Goal: Transaction & Acquisition: Purchase product/service

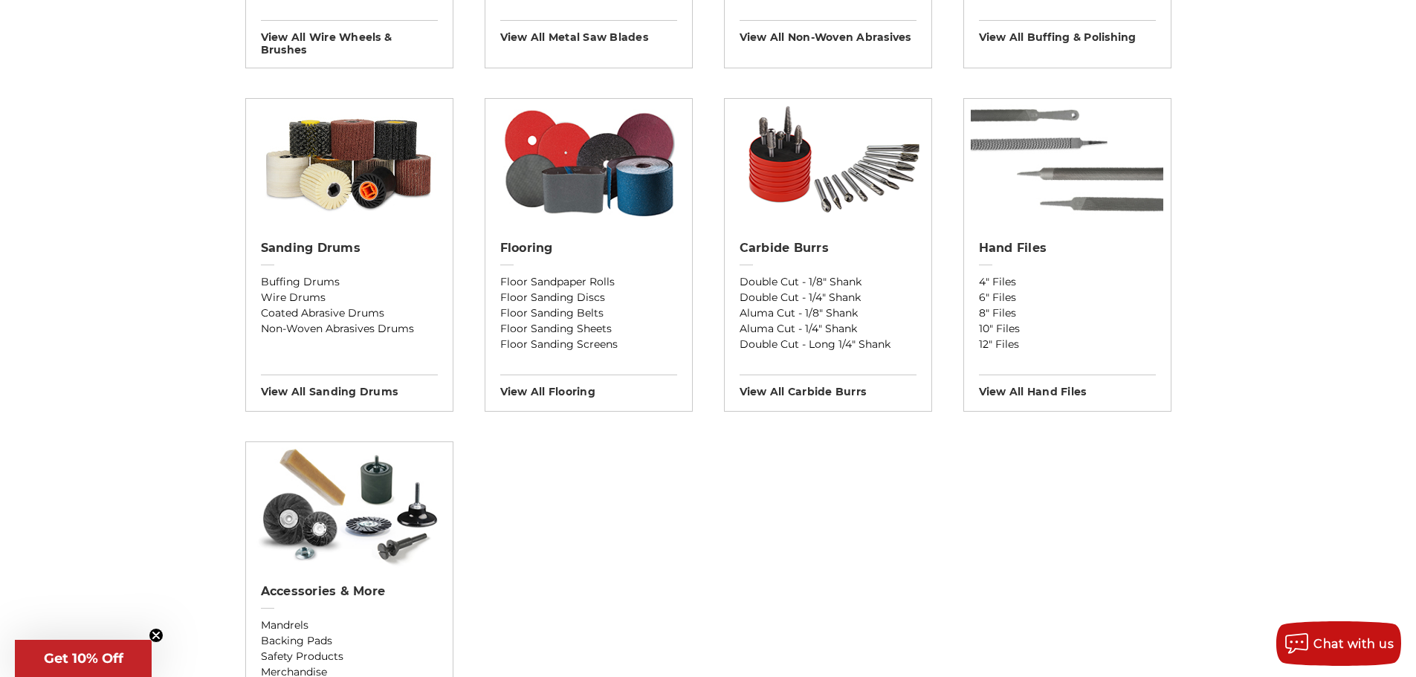
scroll to position [1190, 0]
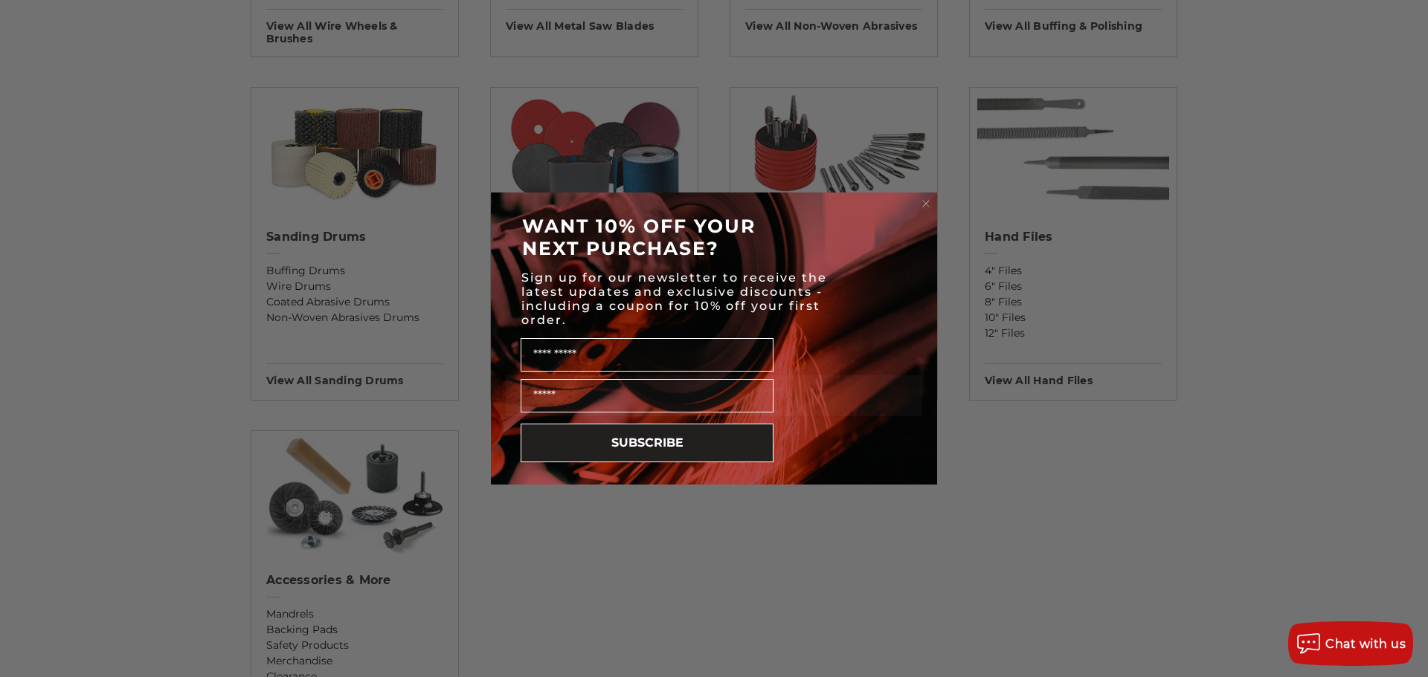
click at [929, 204] on circle "Close dialog" at bounding box center [926, 204] width 14 height 14
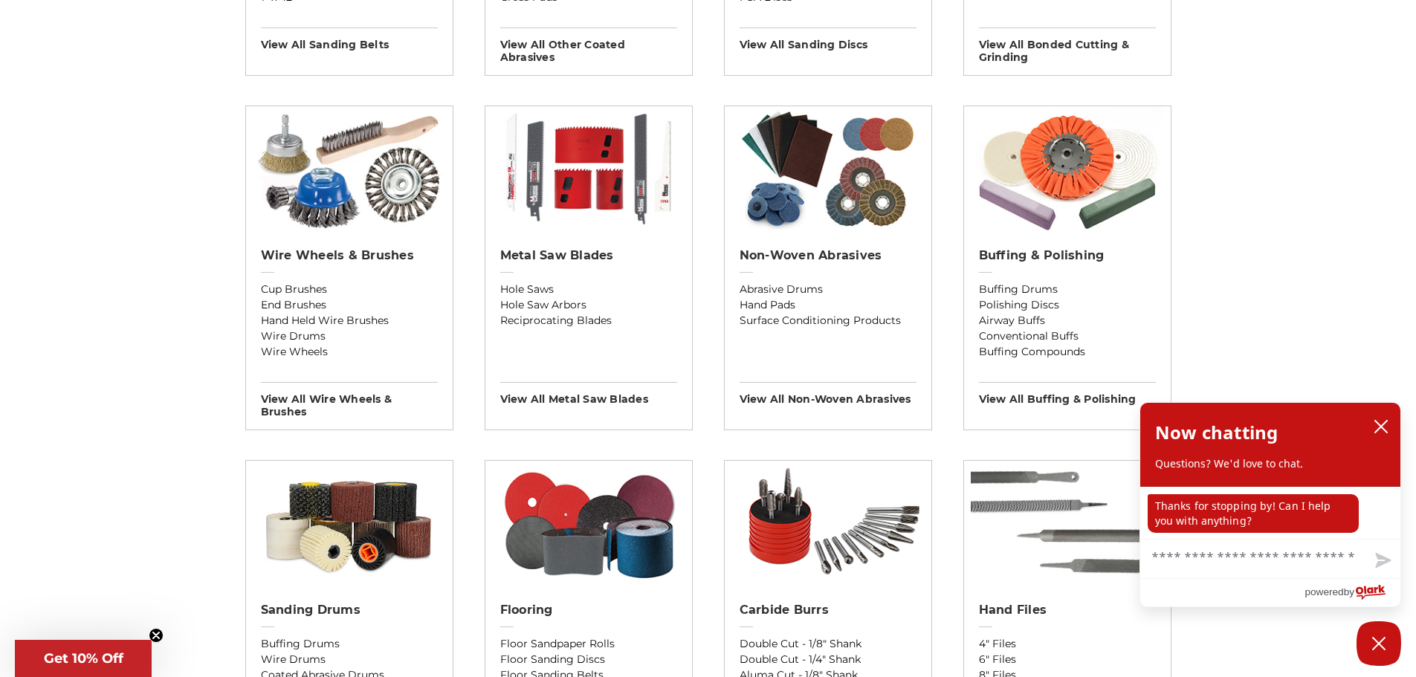
scroll to position [744, 0]
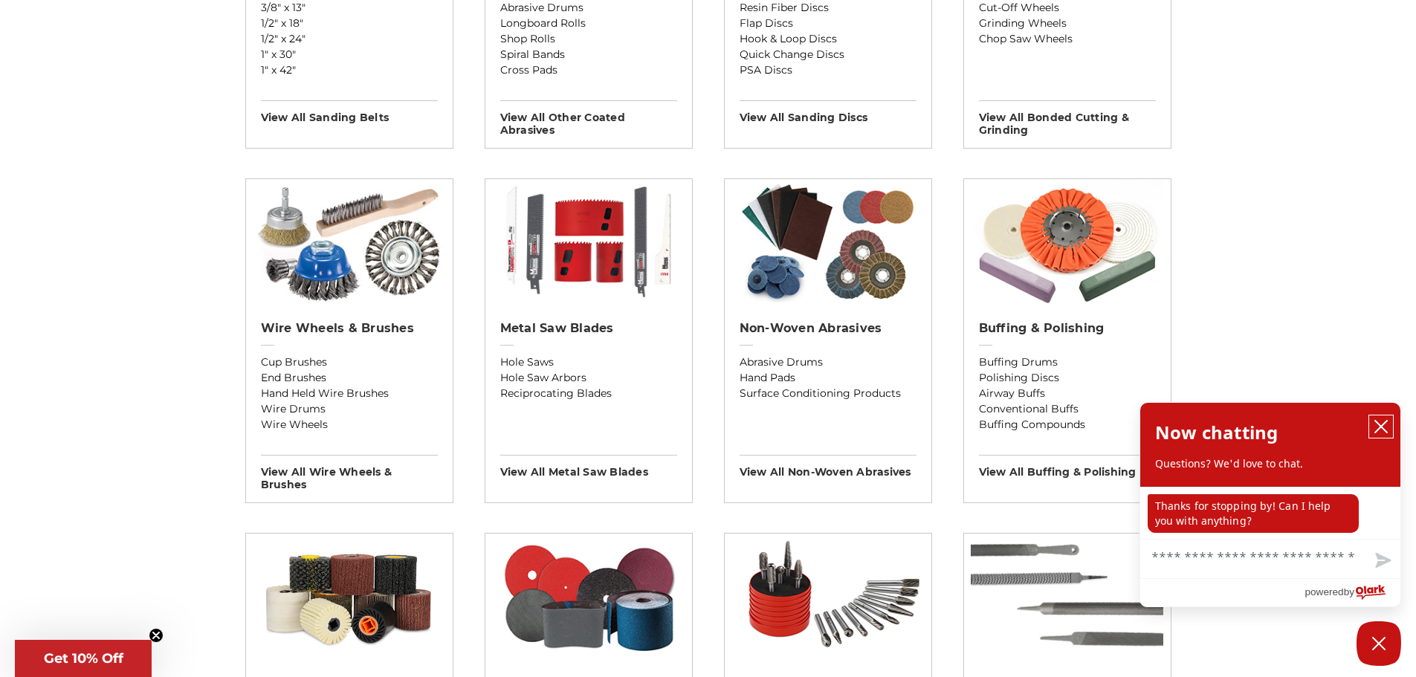
click at [1380, 424] on icon "close chatbox" at bounding box center [1381, 426] width 15 height 15
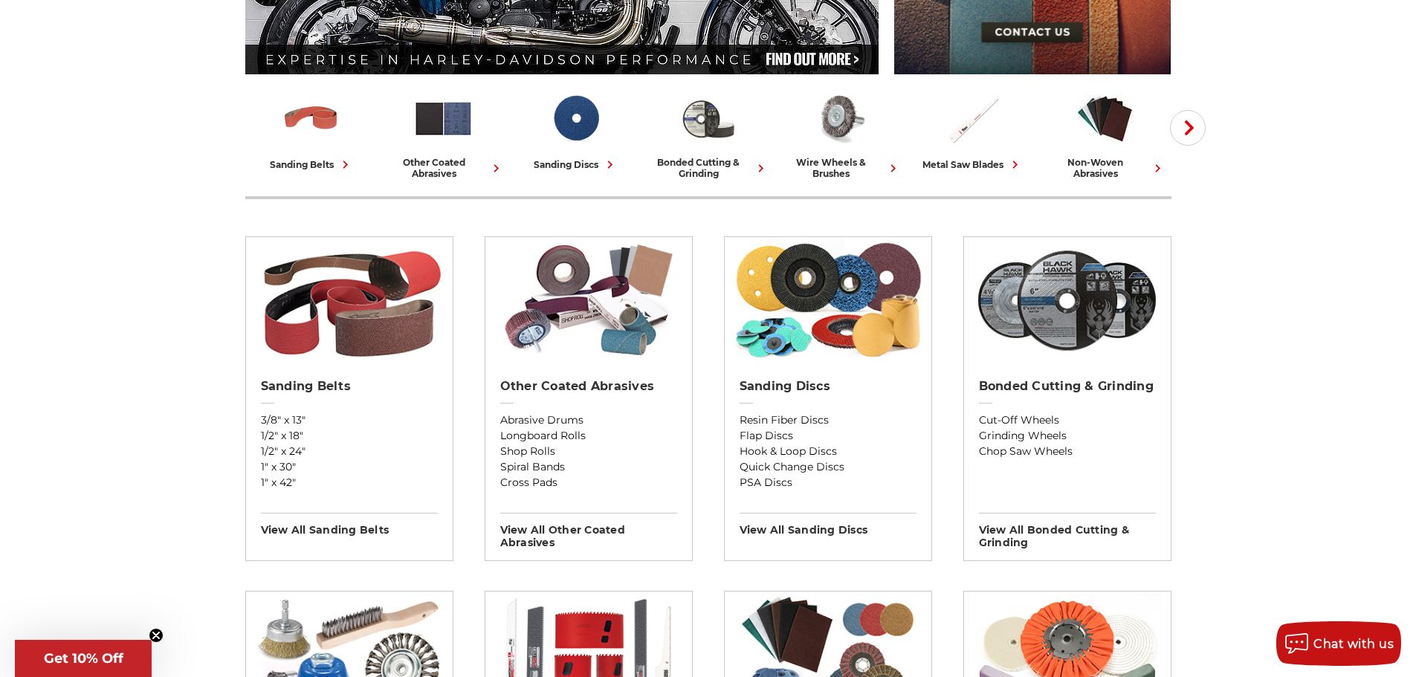
scroll to position [297, 0]
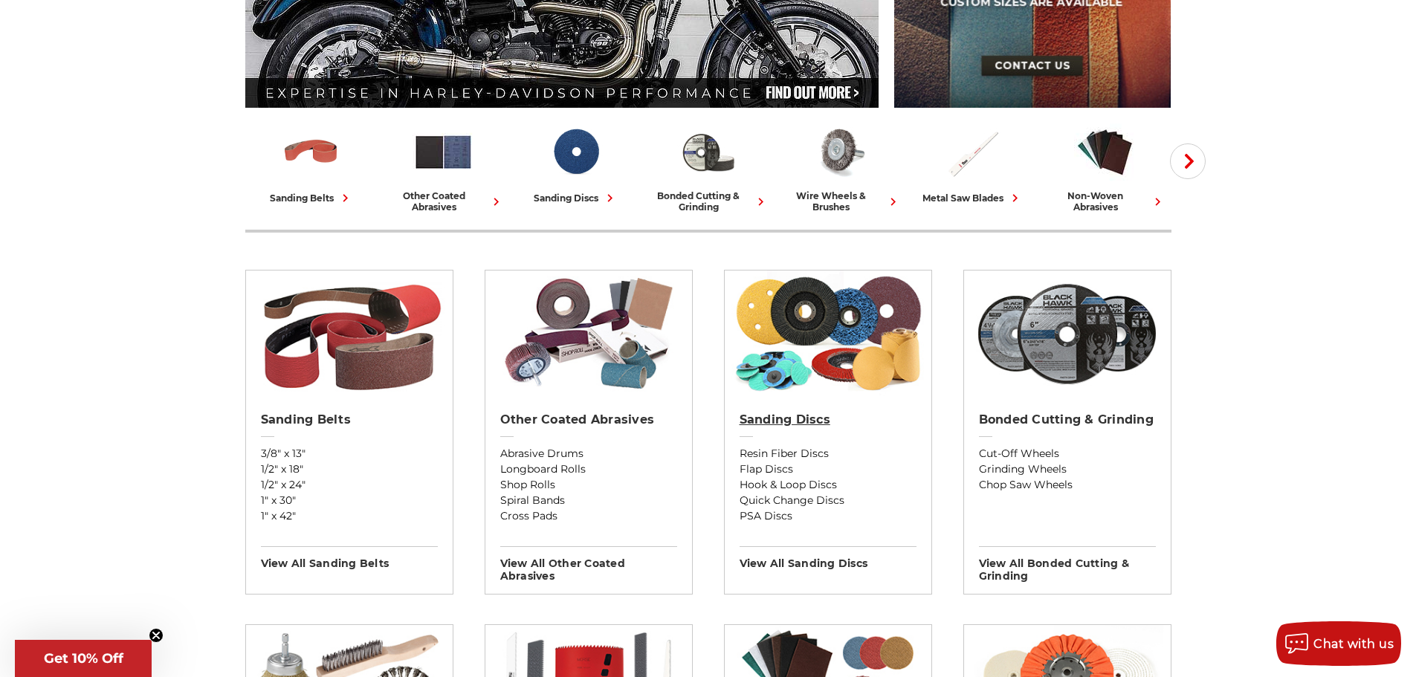
click at [803, 428] on link "Sanding Discs" at bounding box center [828, 429] width 177 height 33
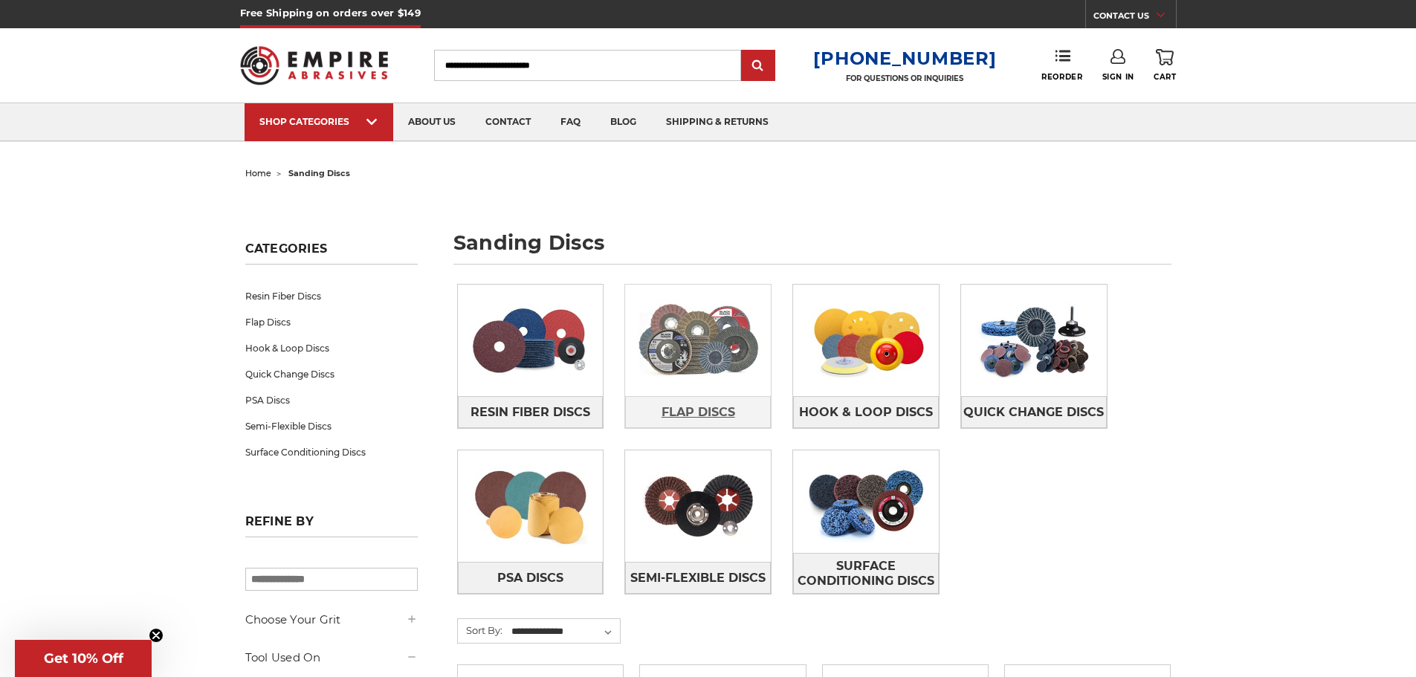
click at [703, 413] on span "Flap Discs" at bounding box center [699, 412] width 74 height 25
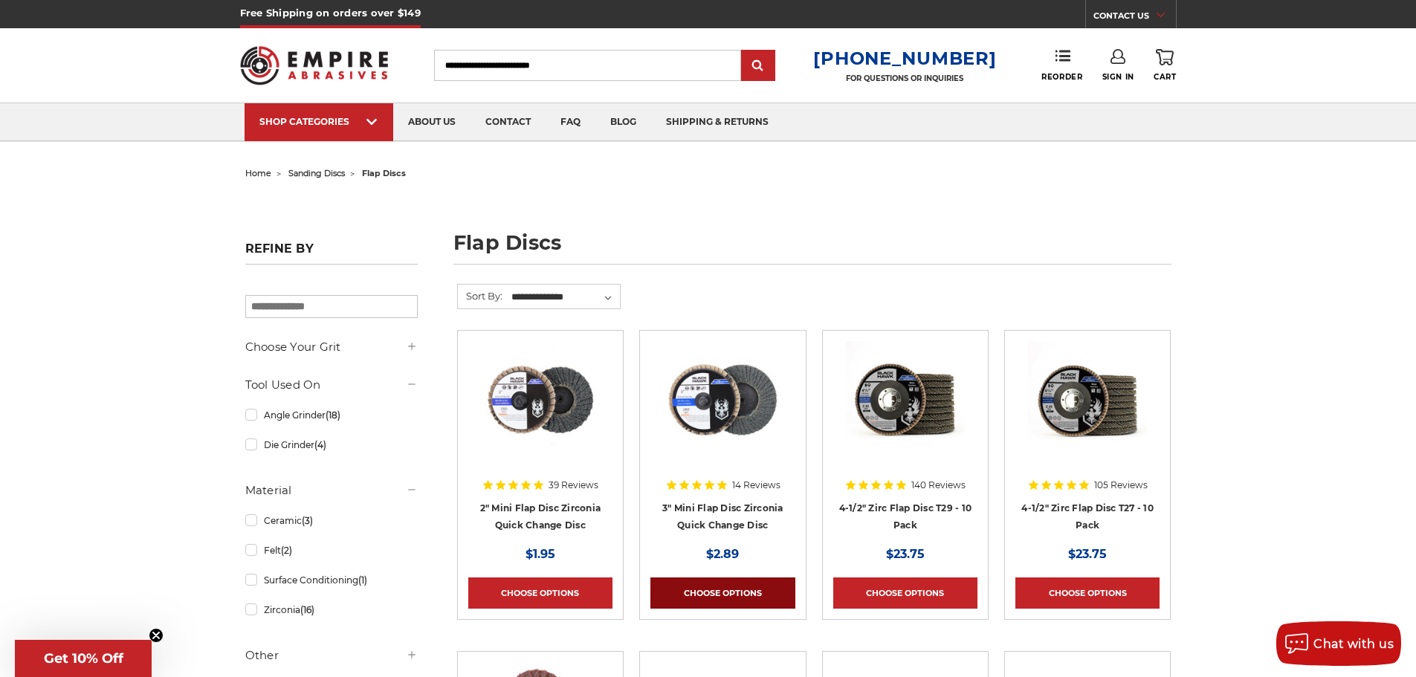
click at [729, 588] on link "Choose Options" at bounding box center [723, 593] width 144 height 31
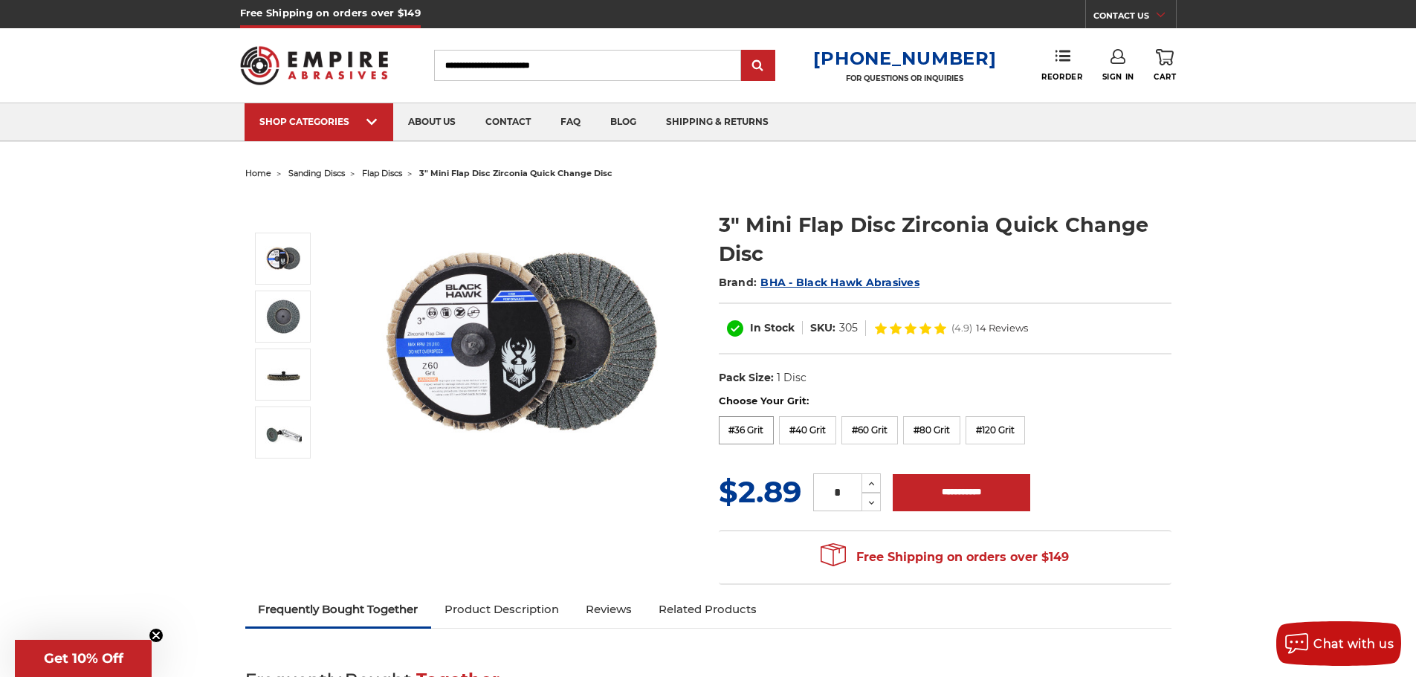
click at [743, 425] on label "#36 Grit" at bounding box center [747, 430] width 56 height 28
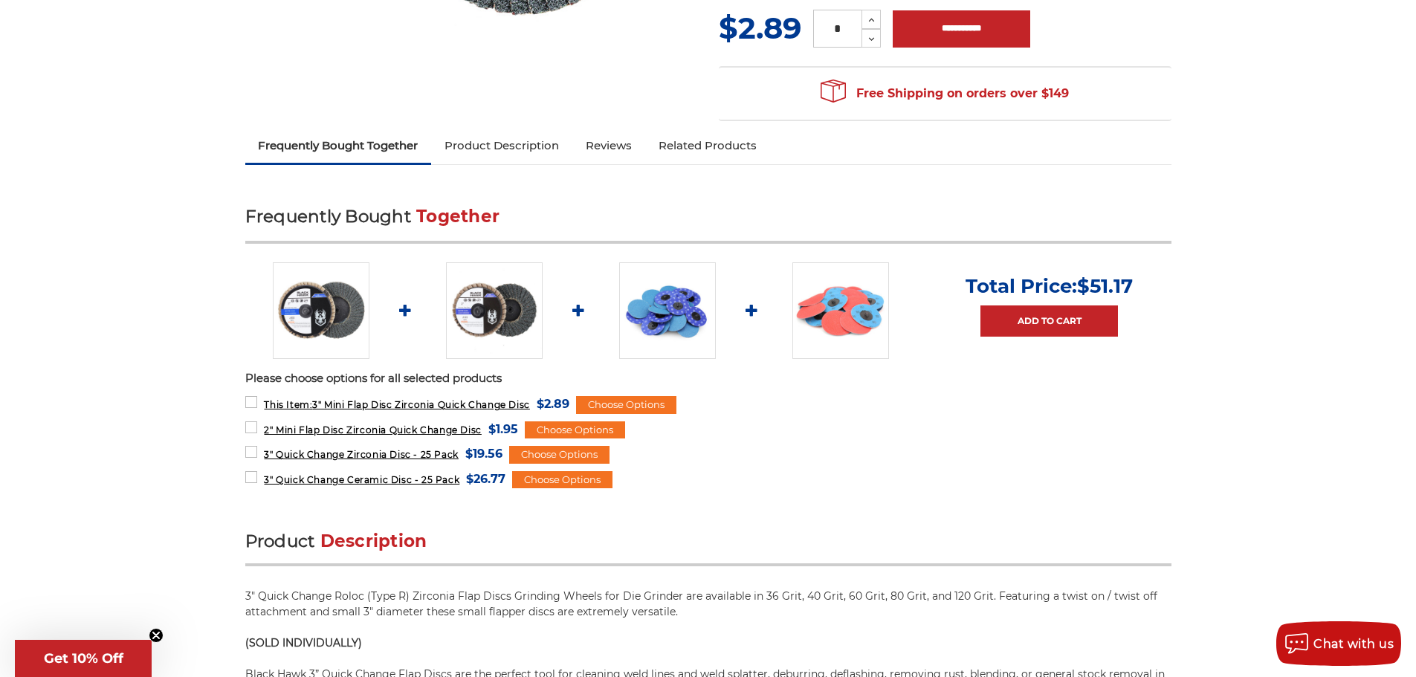
scroll to position [372, 0]
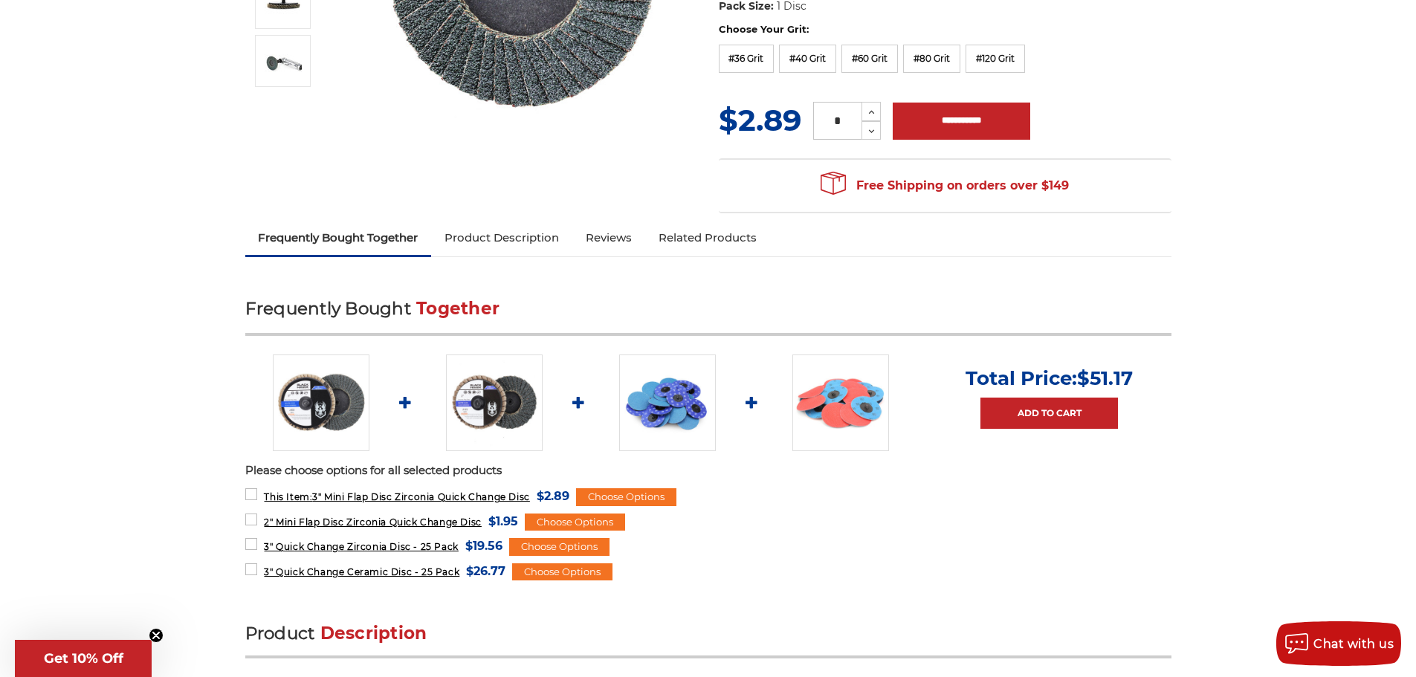
drag, startPoint x: 548, startPoint y: 244, endPoint x: 573, endPoint y: 288, distance: 50.3
click at [549, 244] on link "Product Description" at bounding box center [501, 238] width 141 height 33
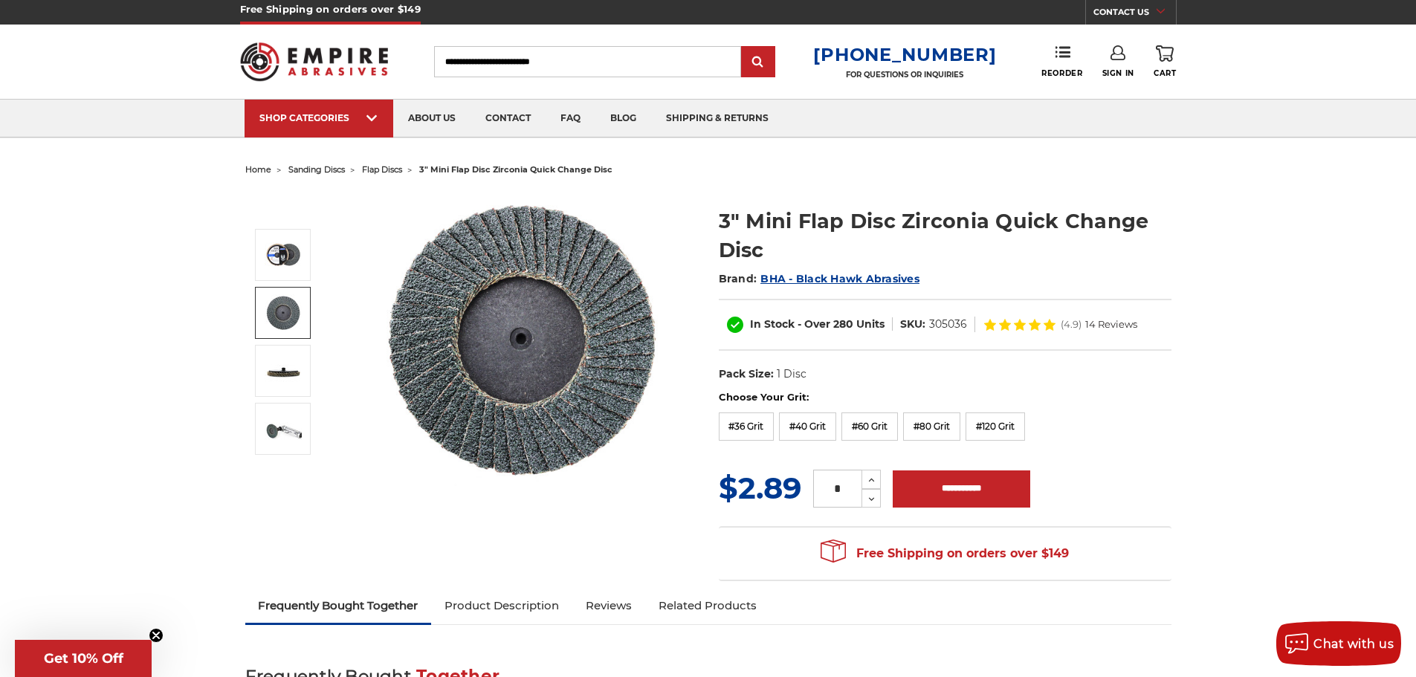
scroll to position [0, 0]
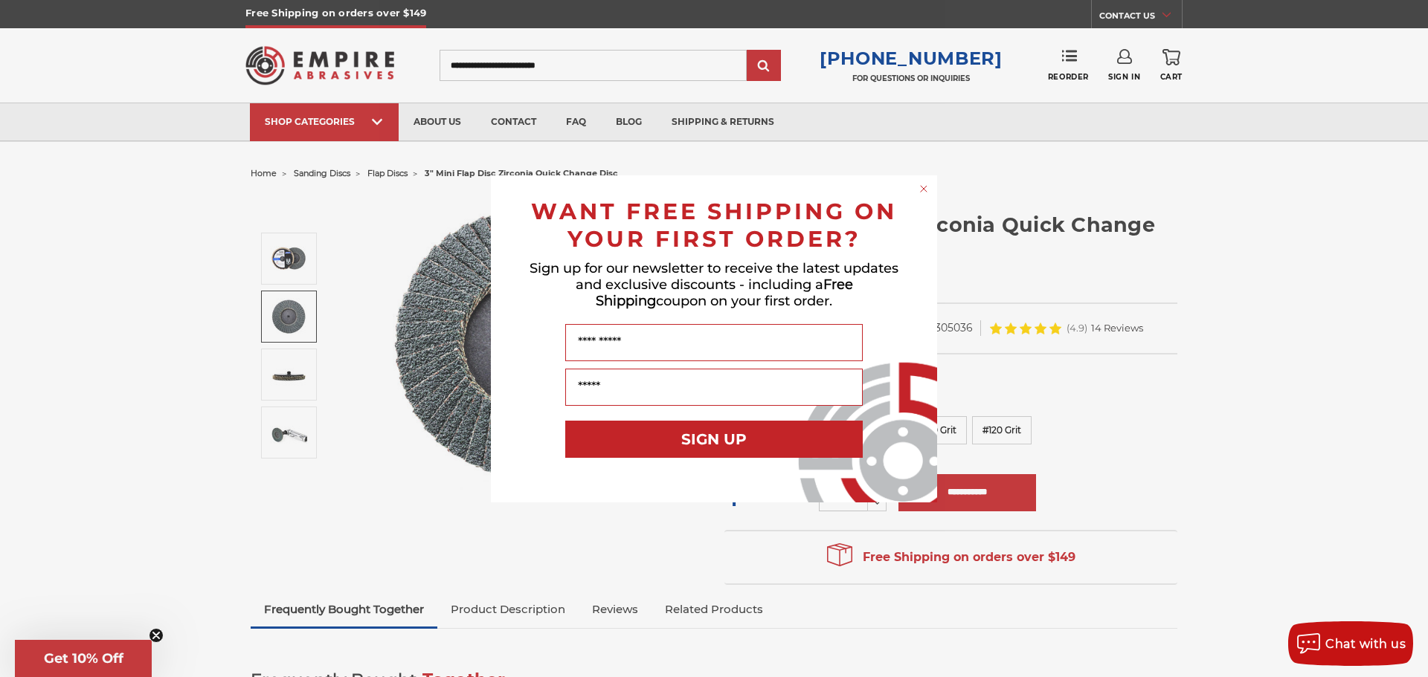
click at [923, 187] on circle "Close dialog" at bounding box center [924, 188] width 14 height 14
